Goal: Find contact information: Find contact information

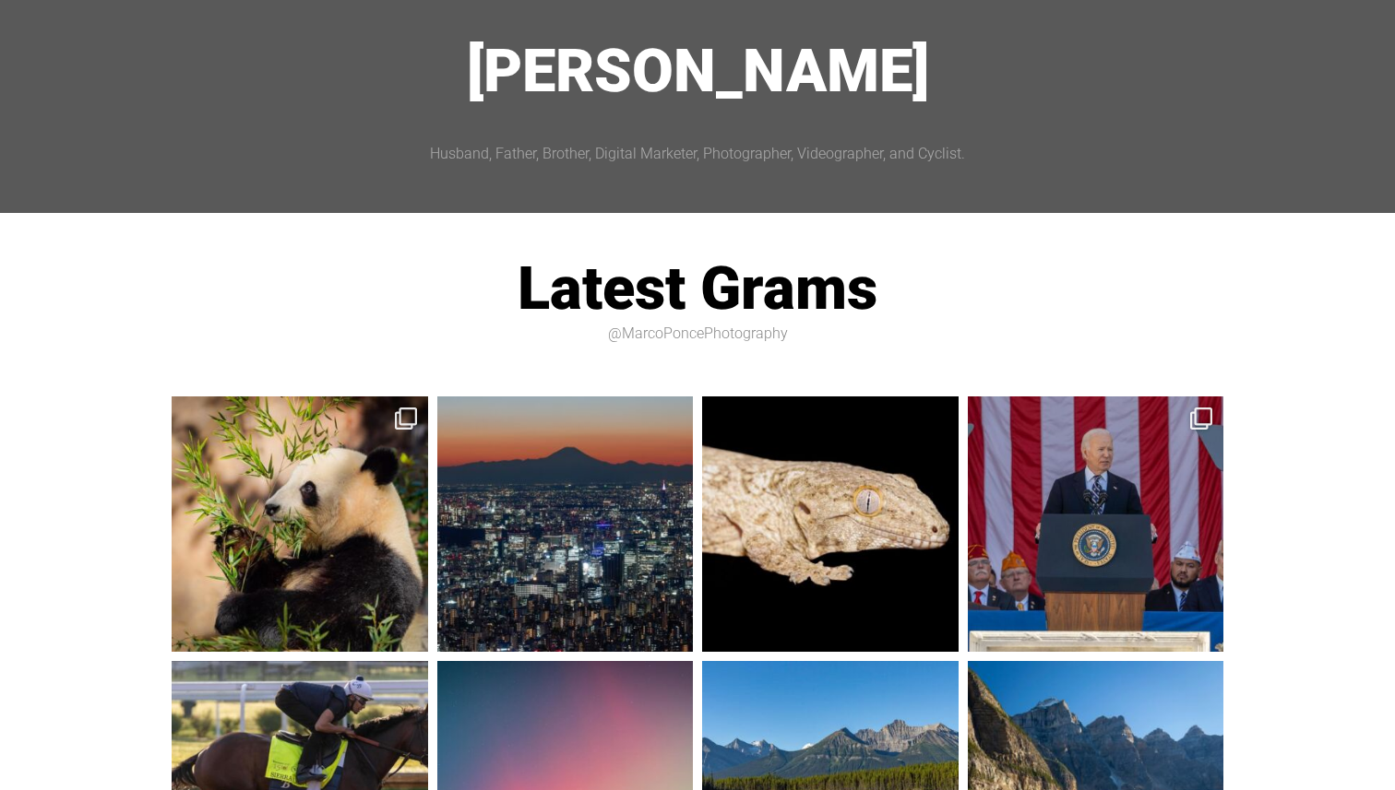
click at [714, 337] on p "@MarcoPoncePhotography" at bounding box center [697, 334] width 1051 height 30
copy p "MarcoPoncePhotography"
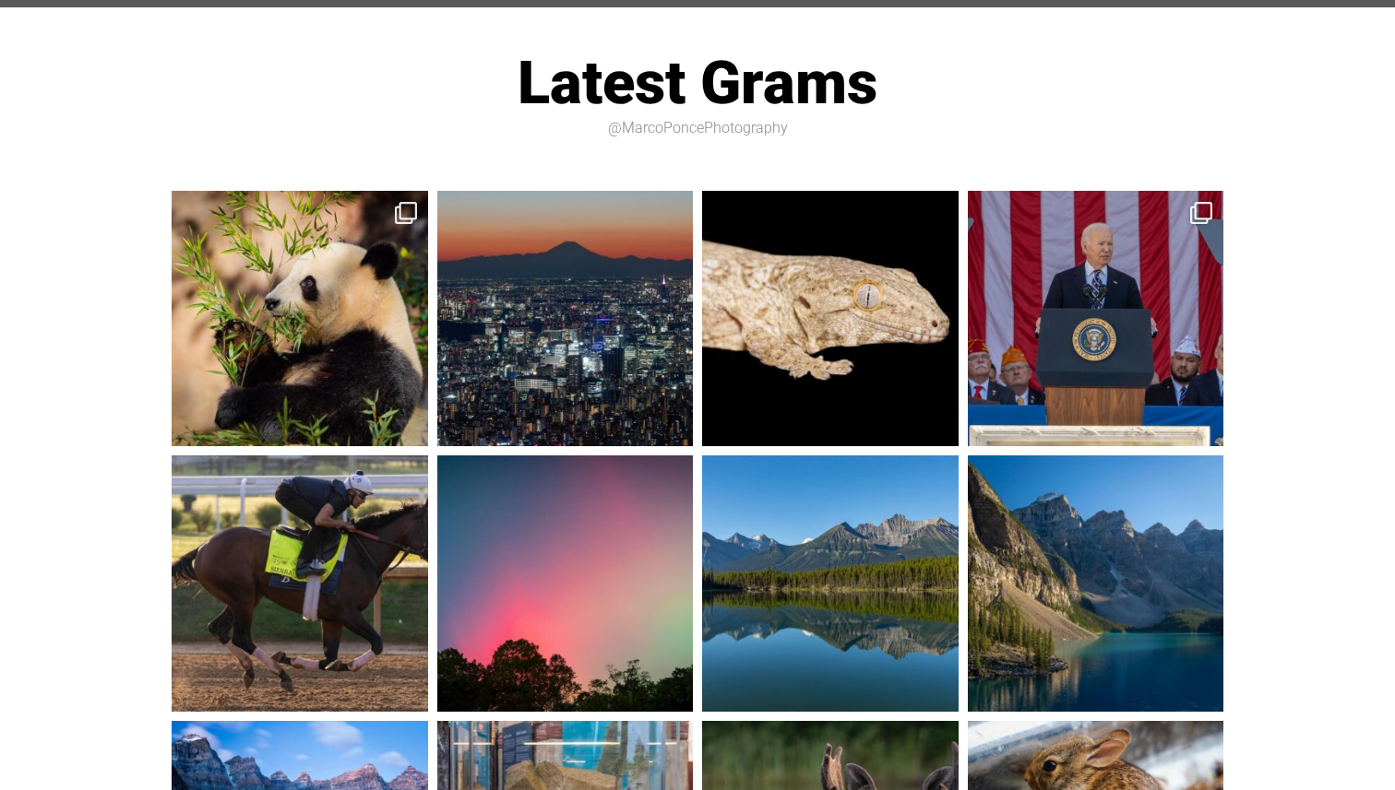
scroll to position [214, 0]
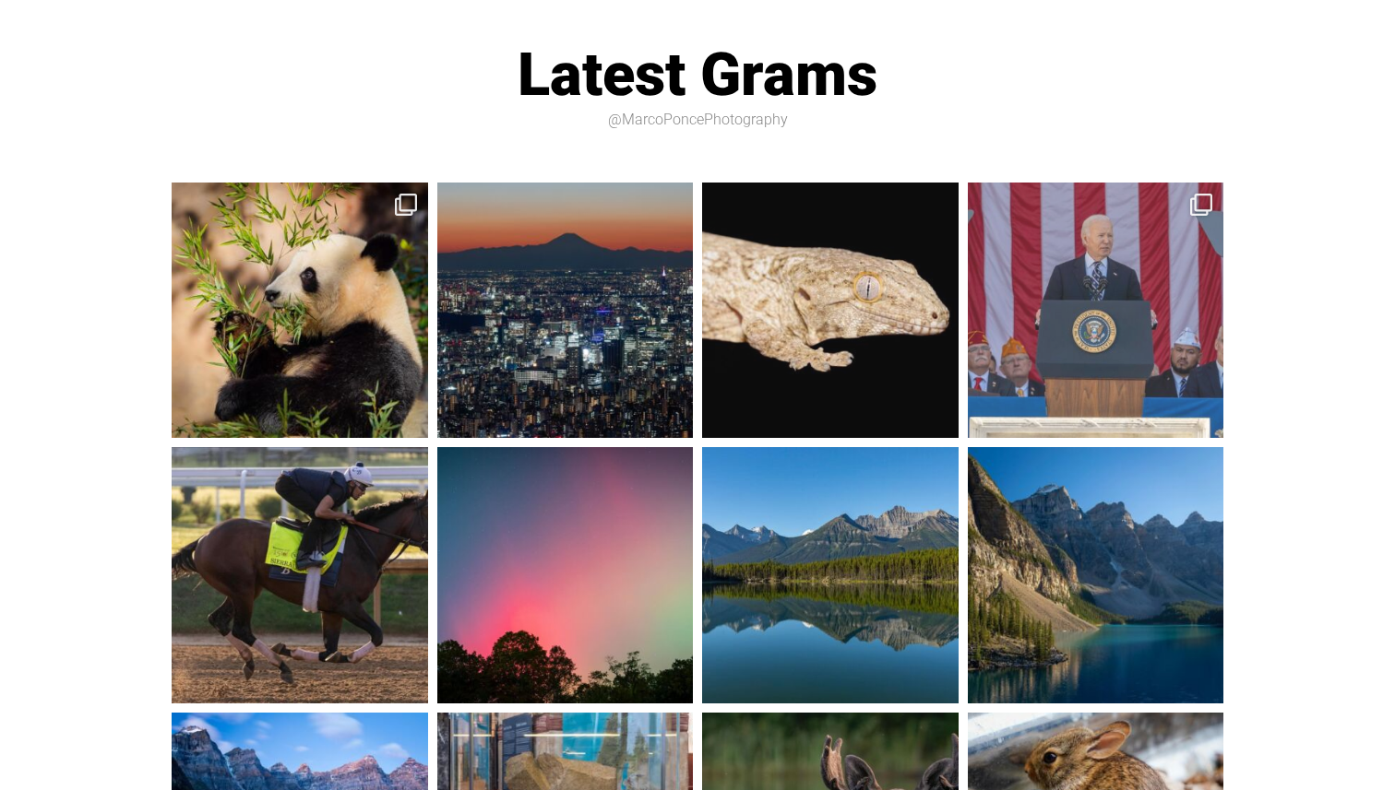
click at [1048, 326] on img at bounding box center [1096, 311] width 256 height 256
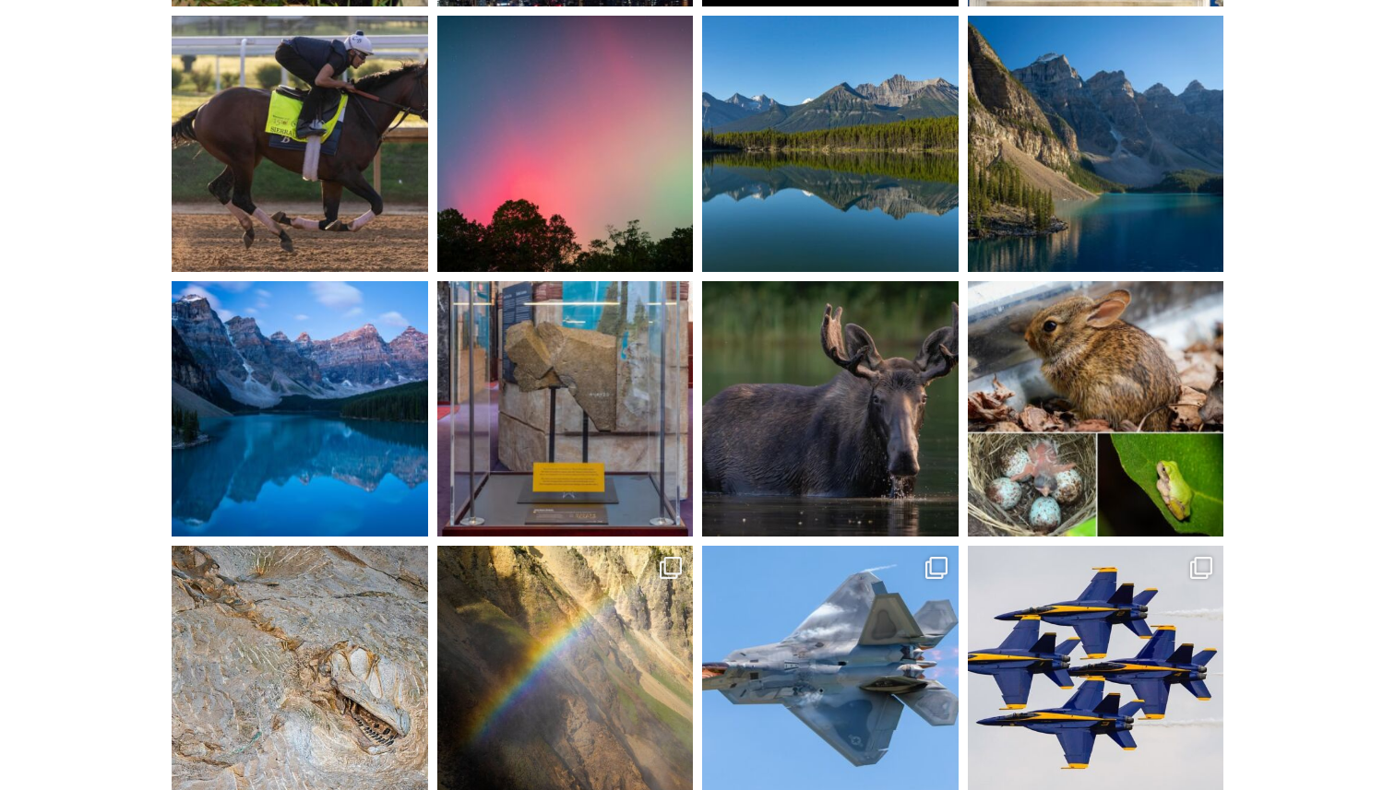
scroll to position [764, 0]
